Goal: Task Accomplishment & Management: Manage account settings

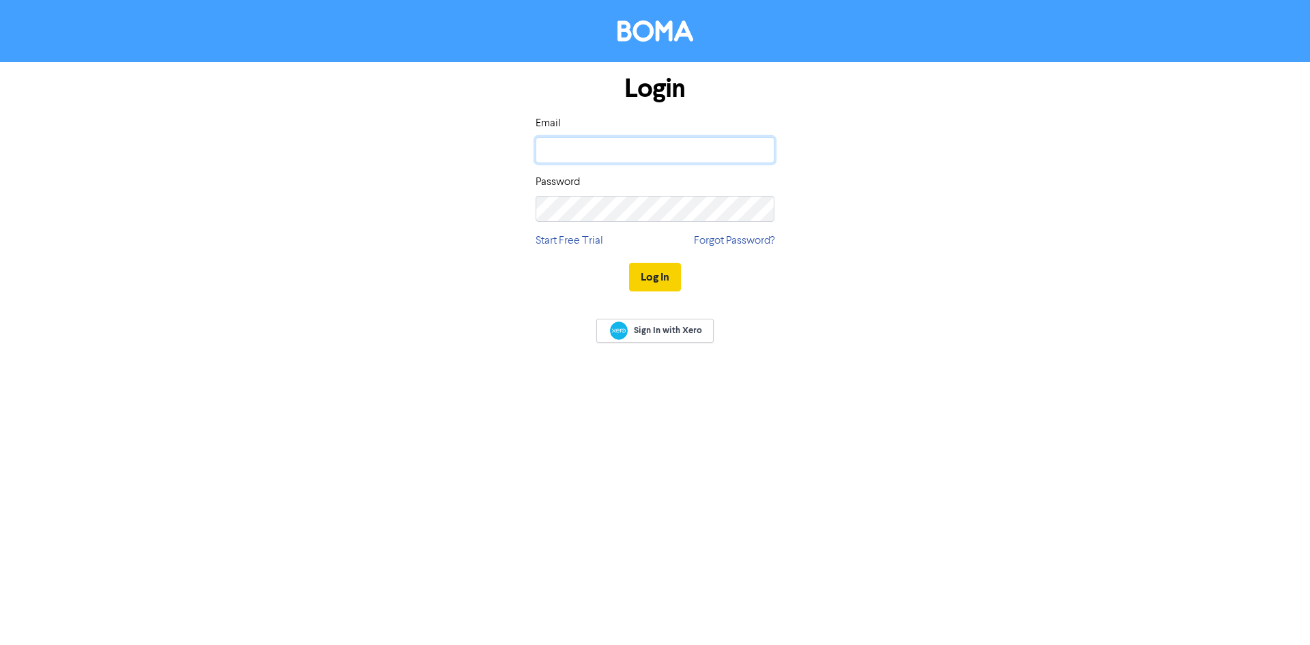
type input "[PERSON_NAME][EMAIL_ADDRESS][DOMAIN_NAME]"
click at [652, 276] on button "Log In" at bounding box center [655, 277] width 52 height 29
